Goal: Navigation & Orientation: Find specific page/section

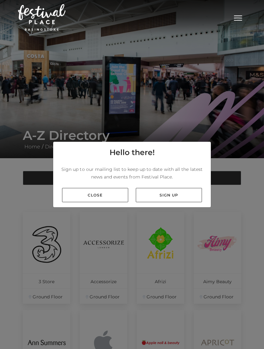
click at [106, 202] on link "Close" at bounding box center [95, 195] width 66 height 14
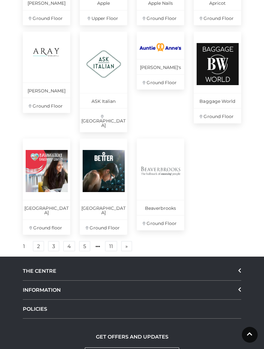
scroll to position [376, 0]
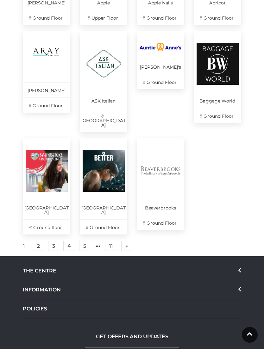
click at [38, 241] on link "2" at bounding box center [38, 246] width 11 height 10
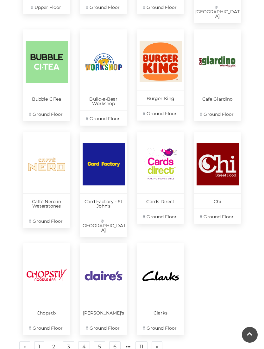
scroll to position [320, 0]
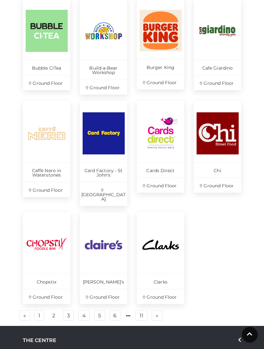
click at [197, 201] on div "Blacks Upper Floor [GEOGRAPHIC_DATA] Floor Brand Seasons Ground Floor [GEOGRAPH…" at bounding box center [132, 109] width 228 height 434
click at [67, 310] on link "3" at bounding box center [68, 315] width 11 height 10
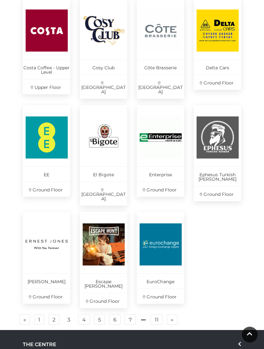
scroll to position [321, 0]
click at [83, 314] on link "4" at bounding box center [84, 319] width 12 height 10
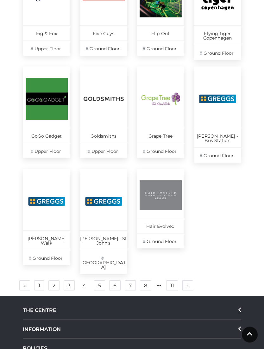
scroll to position [352, 0]
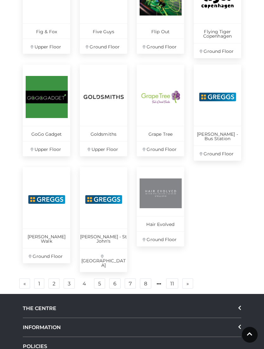
click at [99, 278] on link "5" at bounding box center [99, 283] width 11 height 10
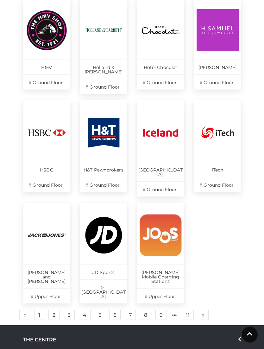
scroll to position [312, 0]
click at [115, 309] on link "6" at bounding box center [114, 314] width 11 height 10
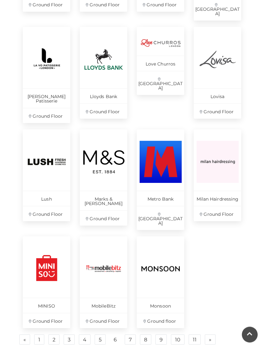
scroll to position [292, 0]
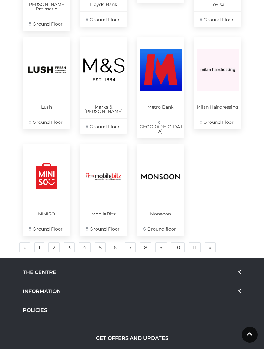
click at [131, 242] on link "7" at bounding box center [130, 247] width 11 height 10
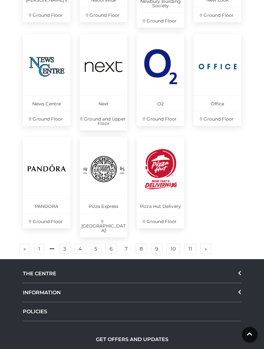
scroll to position [250, 0]
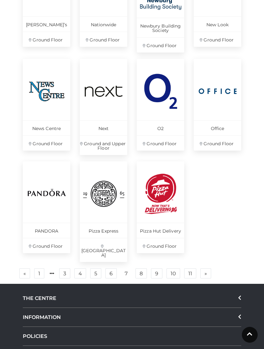
click at [141, 268] on link "8" at bounding box center [140, 273] width 11 height 10
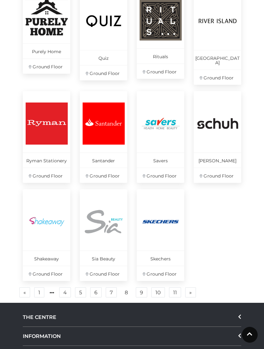
click at [141, 289] on link "9" at bounding box center [141, 292] width 11 height 10
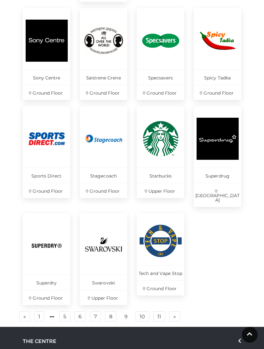
scroll to position [318, 0]
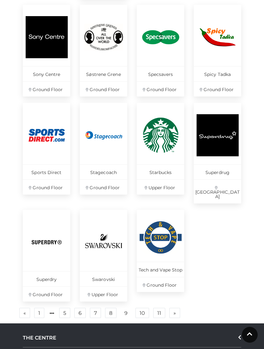
click at [144, 308] on link "10" at bounding box center [142, 313] width 14 height 10
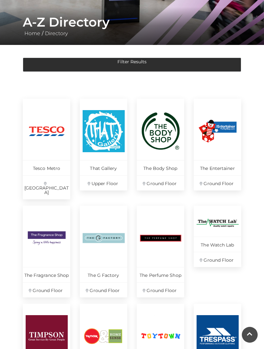
scroll to position [113, 0]
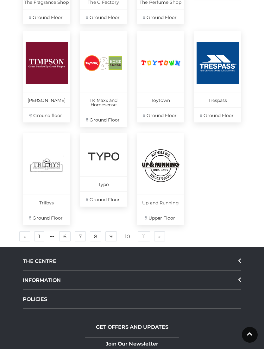
click at [144, 231] on link "11" at bounding box center [144, 236] width 12 height 10
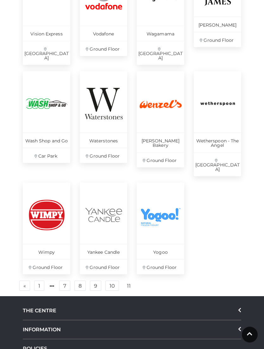
scroll to position [254, 0]
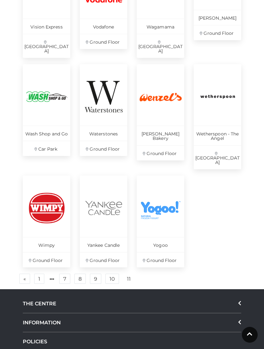
click at [42, 273] on link "1" at bounding box center [39, 278] width 10 height 10
